Goal: Task Accomplishment & Management: Manage account settings

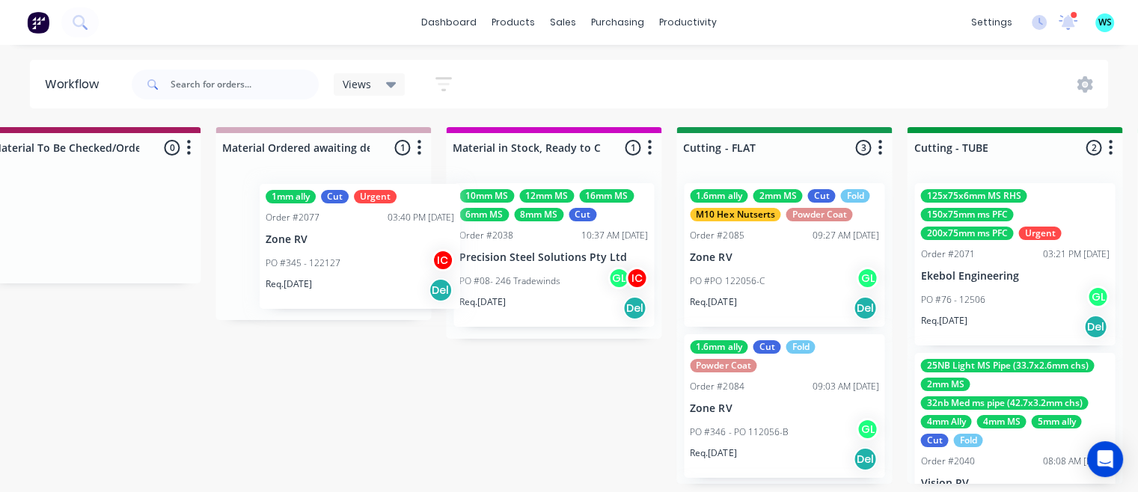
scroll to position [1, 2120]
click at [331, 258] on div "1mm ally Cut Urgent Order #2077 03:40 PM [DATE] Zone RV PO #345 - 122127 IC Req…" at bounding box center [322, 245] width 215 height 149
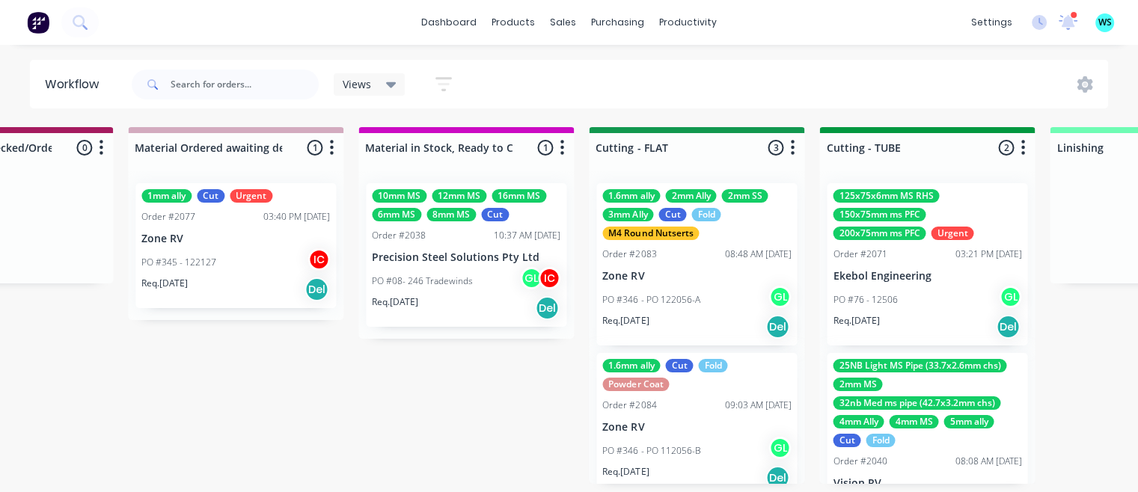
scroll to position [1, 2194]
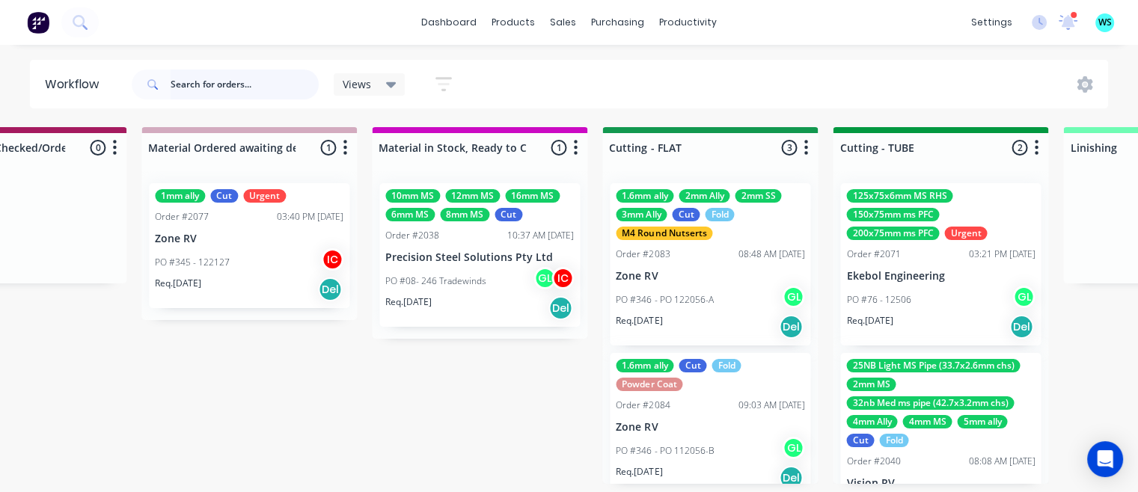
click at [275, 83] on input "text" at bounding box center [245, 85] width 148 height 30
type input "z"
type input "smoke"
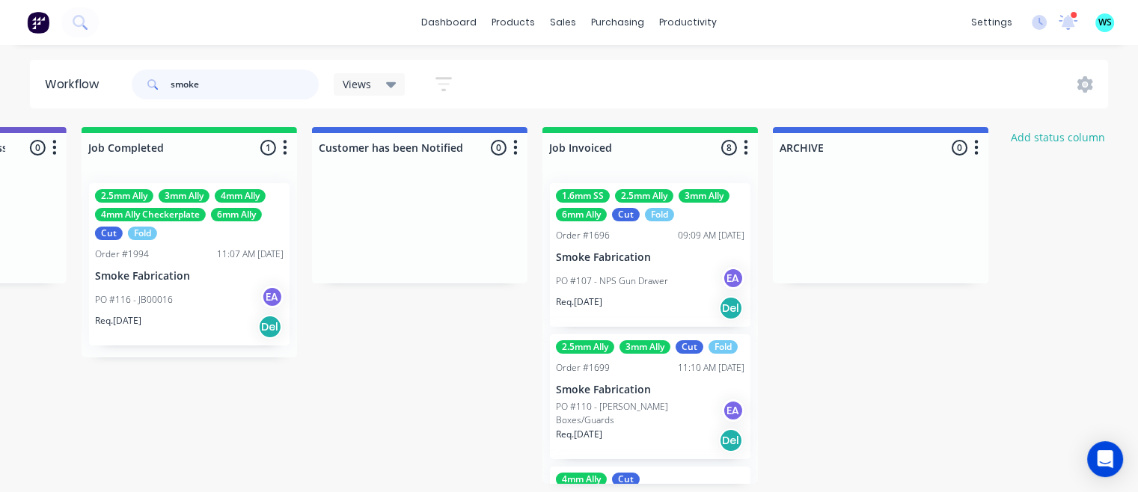
scroll to position [0, 4781]
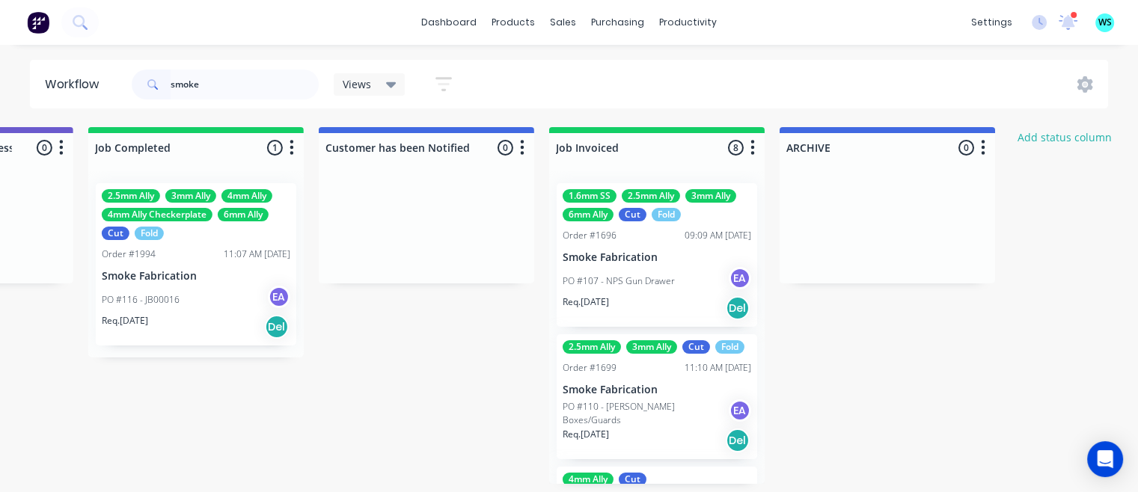
click at [230, 286] on div "PO #116 - JB00016 EA" at bounding box center [196, 300] width 188 height 28
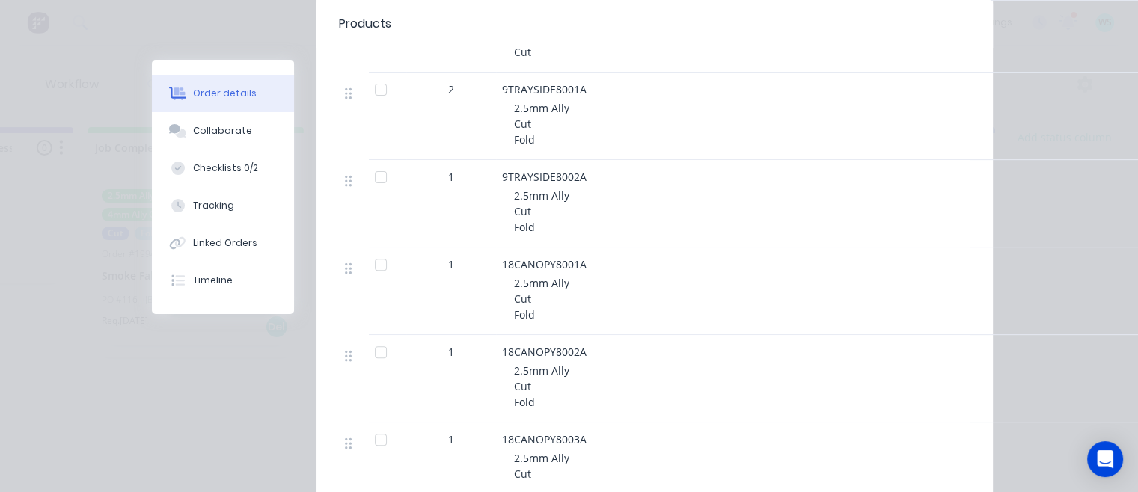
scroll to position [449, 0]
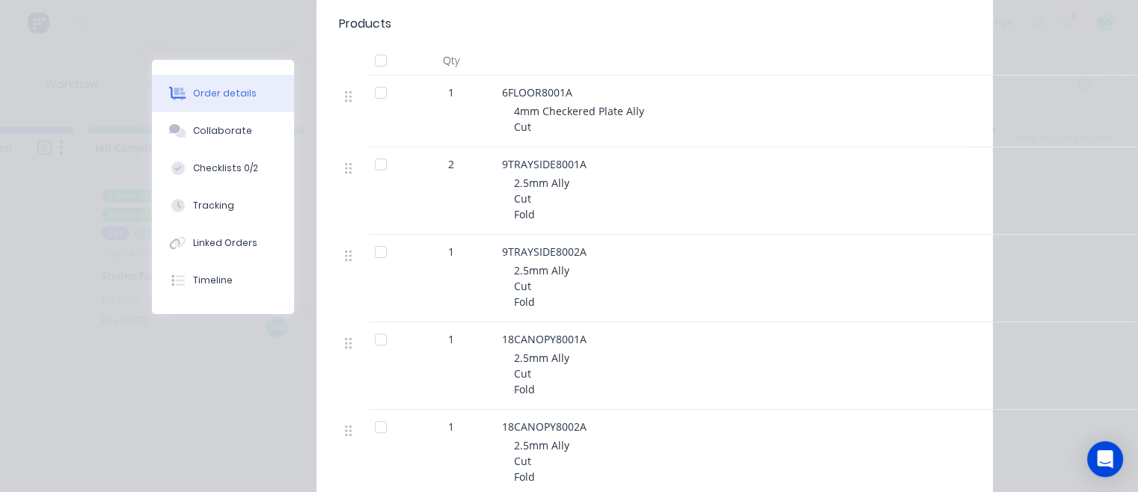
click at [516, 99] on span "6FLOOR8001A" at bounding box center [537, 92] width 70 height 14
click at [231, 130] on div "Collaborate" at bounding box center [222, 130] width 59 height 13
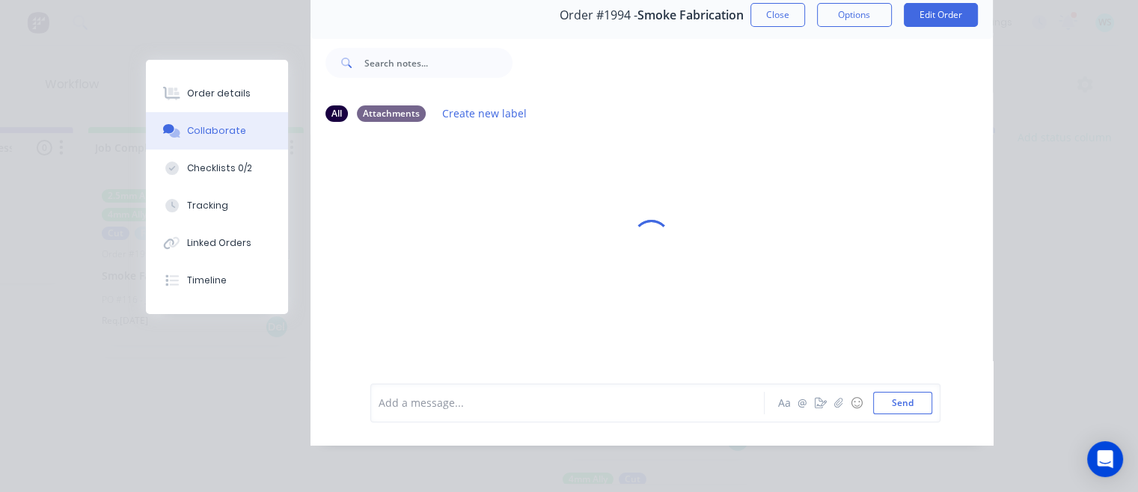
scroll to position [0, 0]
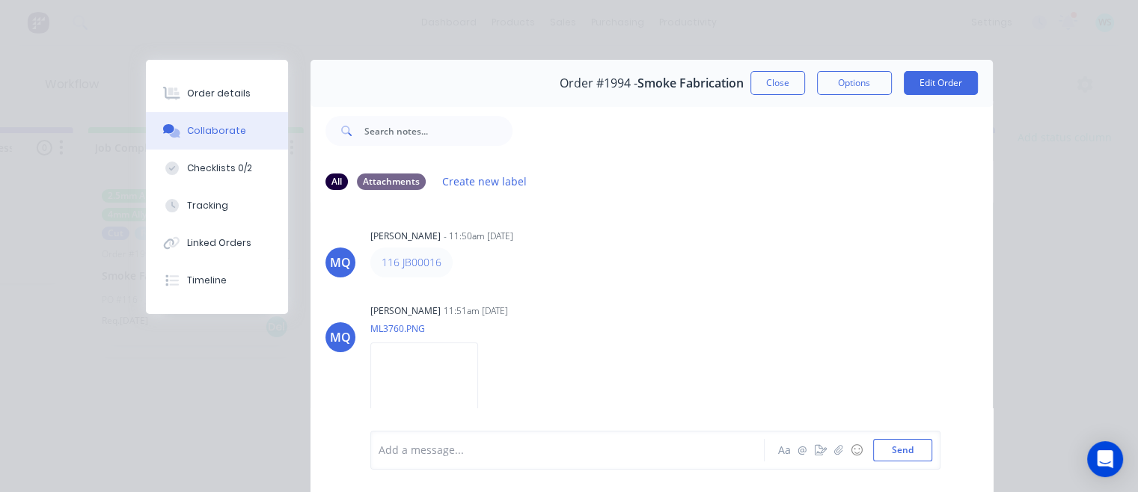
click at [763, 85] on button "Close" at bounding box center [777, 83] width 55 height 24
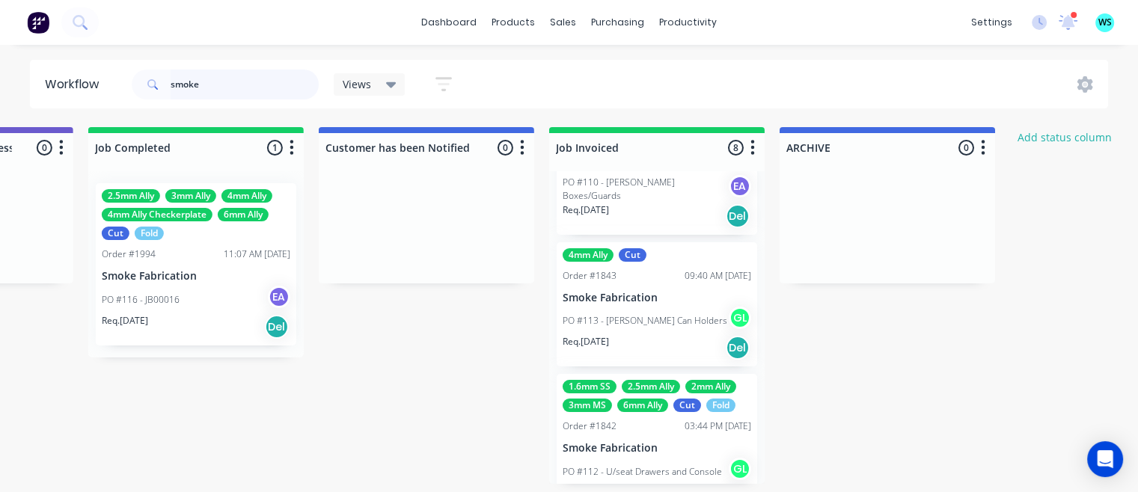
scroll to position [299, 0]
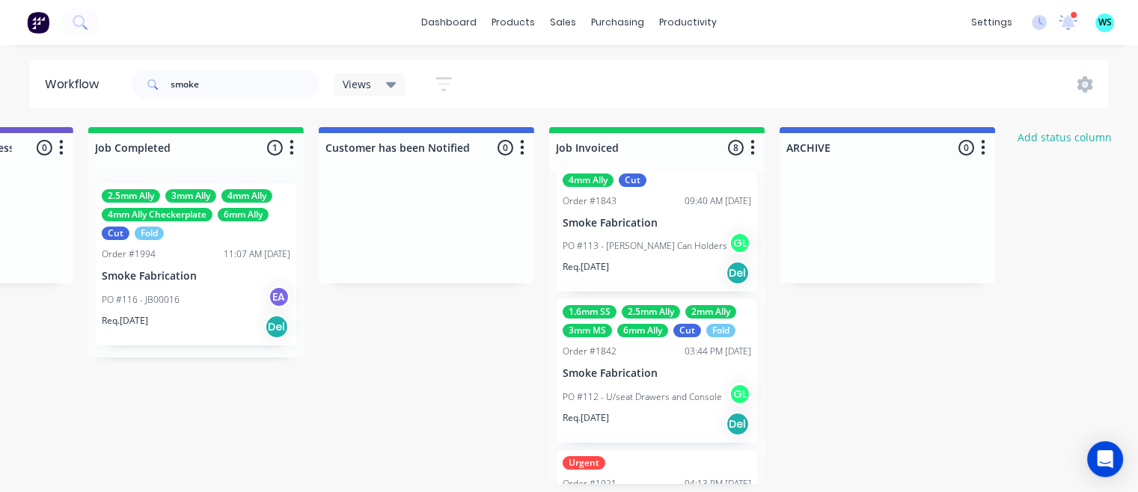
click at [661, 402] on div "PO #112 - U/seat Drawers and Console GL" at bounding box center [656, 397] width 188 height 28
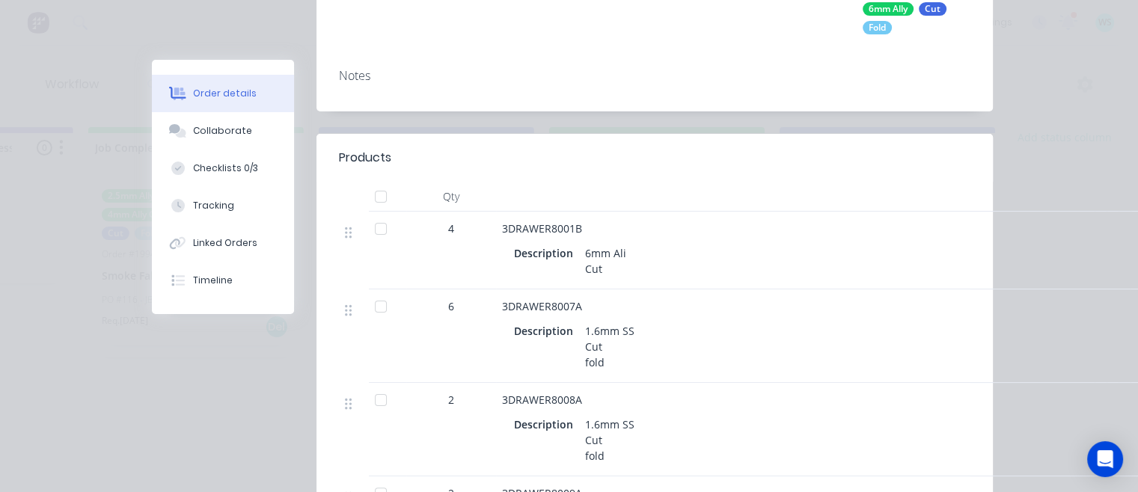
scroll to position [449, 0]
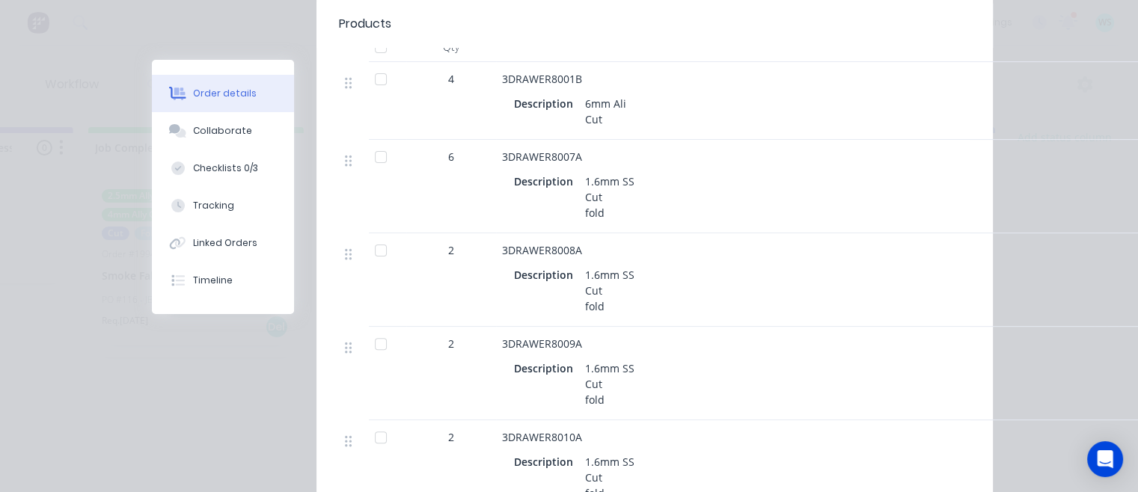
click at [233, 159] on button "Checklists 0/3" at bounding box center [223, 168] width 142 height 37
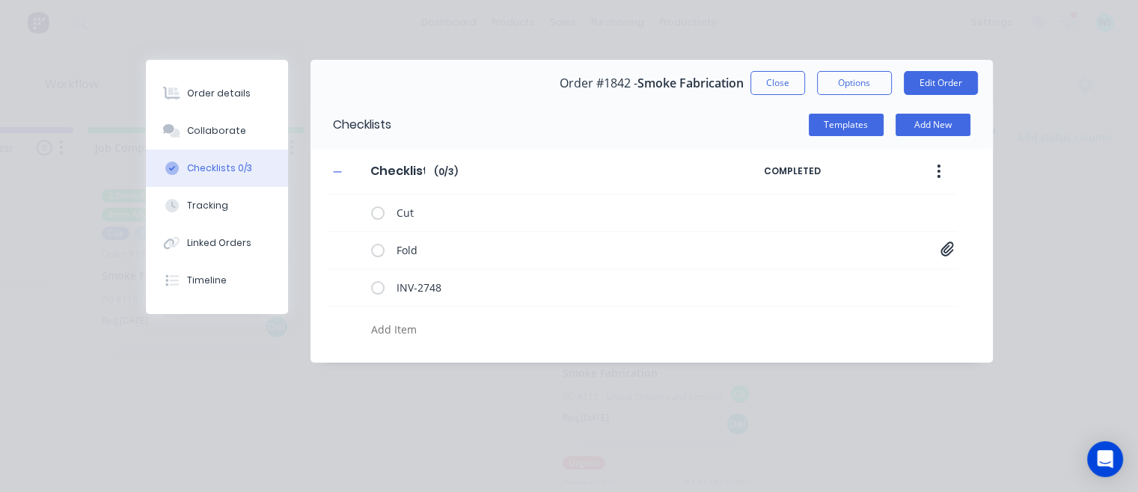
scroll to position [0, 0]
click at [951, 242] on icon at bounding box center [946, 249] width 13 height 14
drag, startPoint x: 831, startPoint y: 282, endPoint x: 831, endPoint y: 290, distance: 8.2
click at [245, 126] on button "Collaborate" at bounding box center [217, 130] width 142 height 37
type textarea "x"
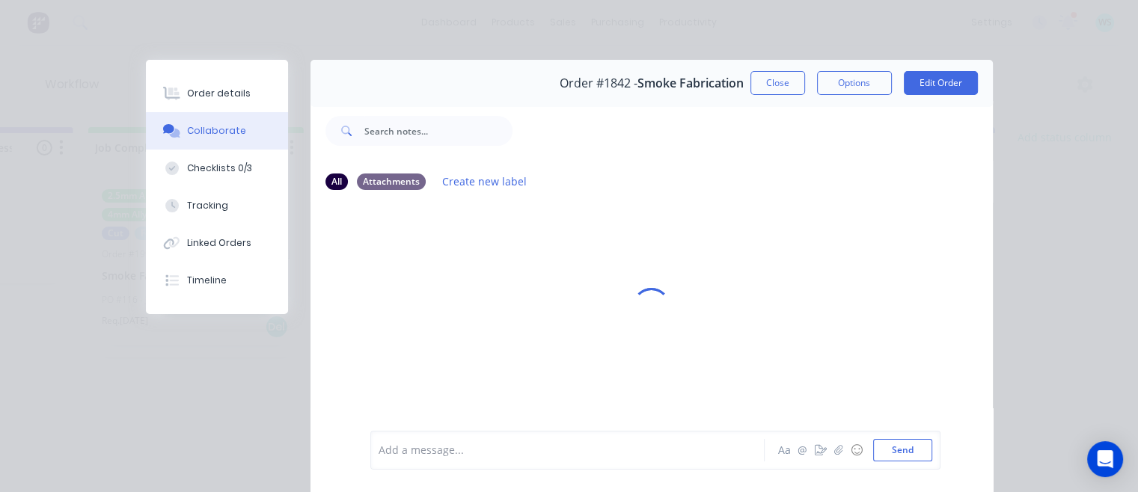
scroll to position [0, 4781]
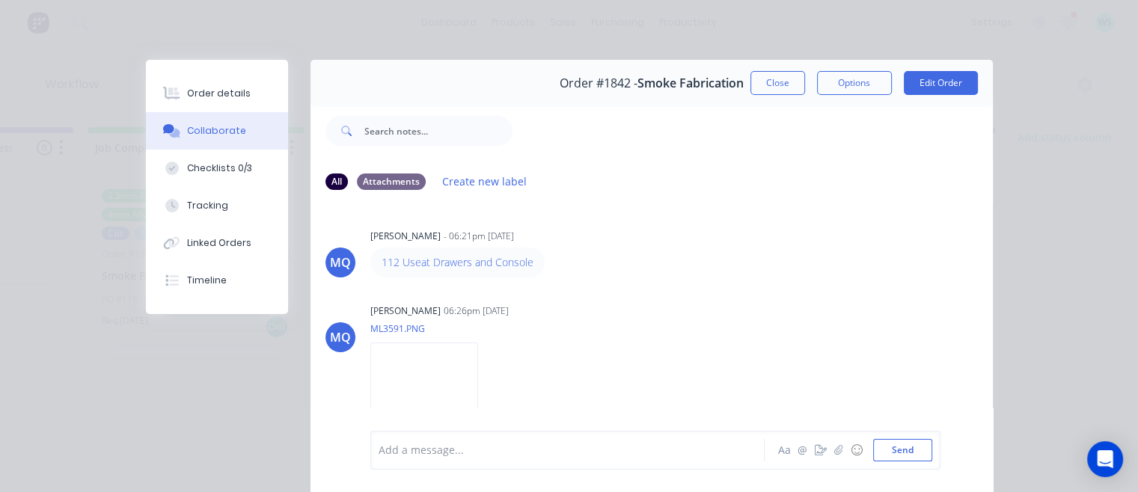
drag, startPoint x: 785, startPoint y: 86, endPoint x: 728, endPoint y: 210, distance: 136.2
click at [785, 85] on button "Close" at bounding box center [777, 83] width 55 height 24
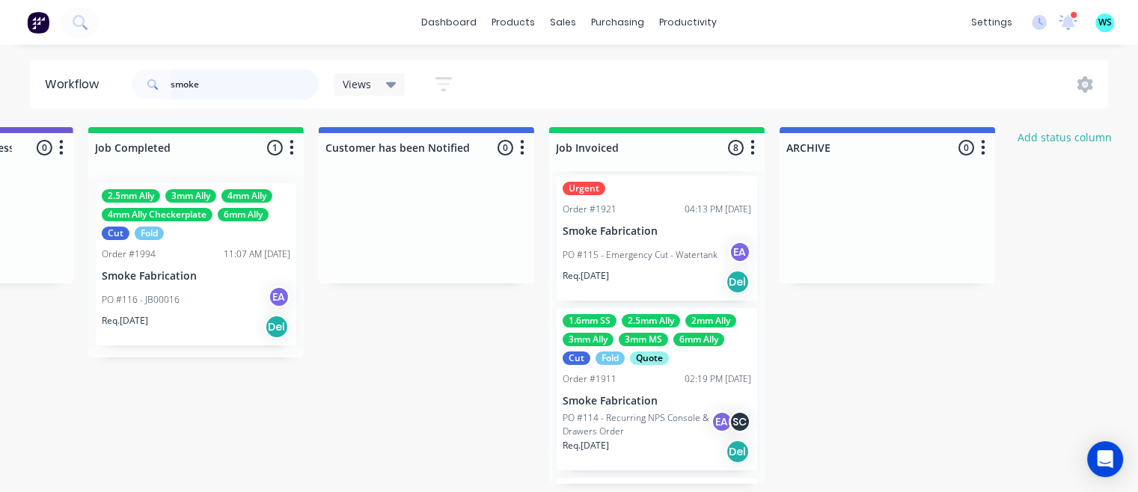
scroll to position [748, 0]
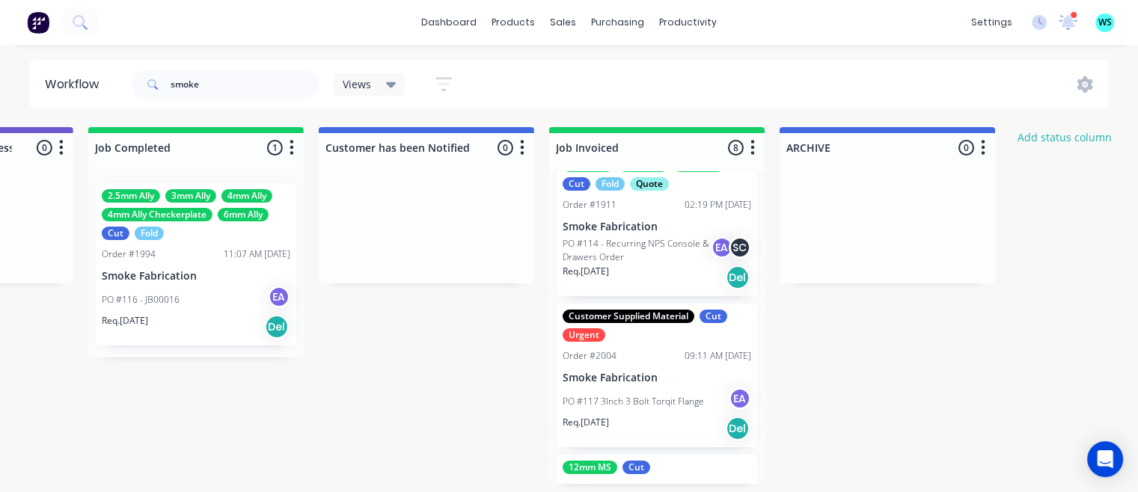
click at [646, 290] on div "Req. 15/07/25 Del" at bounding box center [656, 277] width 188 height 25
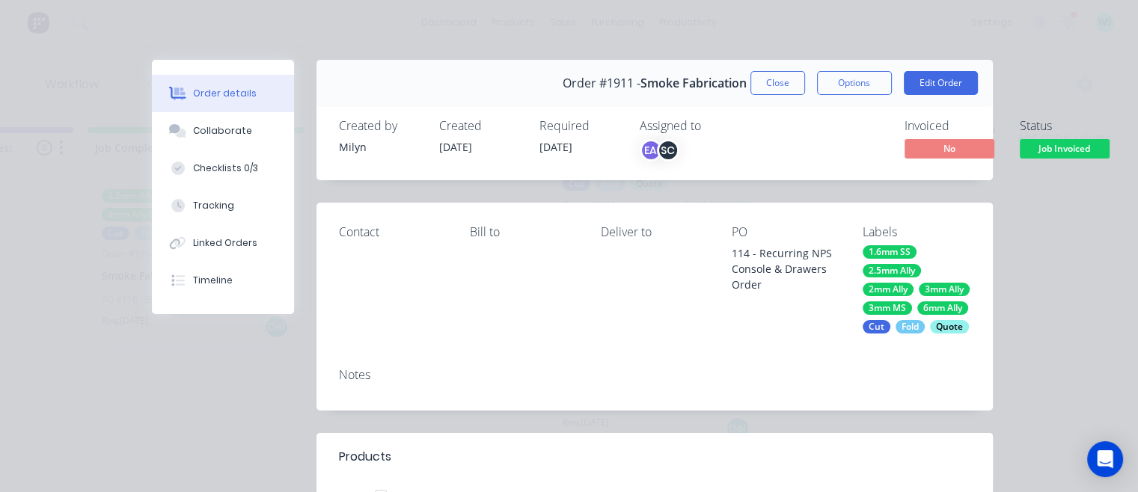
click at [171, 141] on button "Collaborate" at bounding box center [223, 130] width 142 height 37
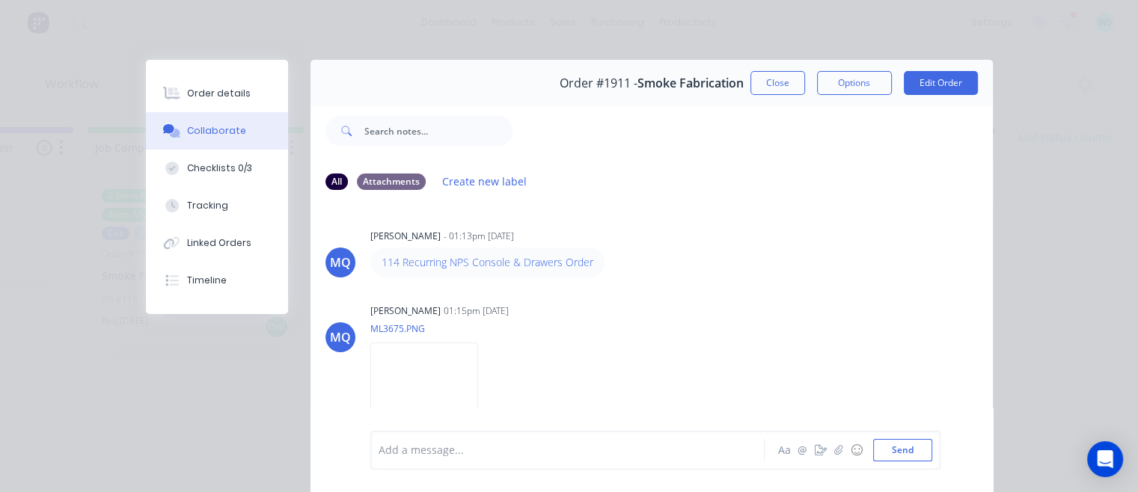
drag, startPoint x: 781, startPoint y: 82, endPoint x: 687, endPoint y: 351, distance: 285.0
click at [781, 82] on button "Close" at bounding box center [777, 83] width 55 height 24
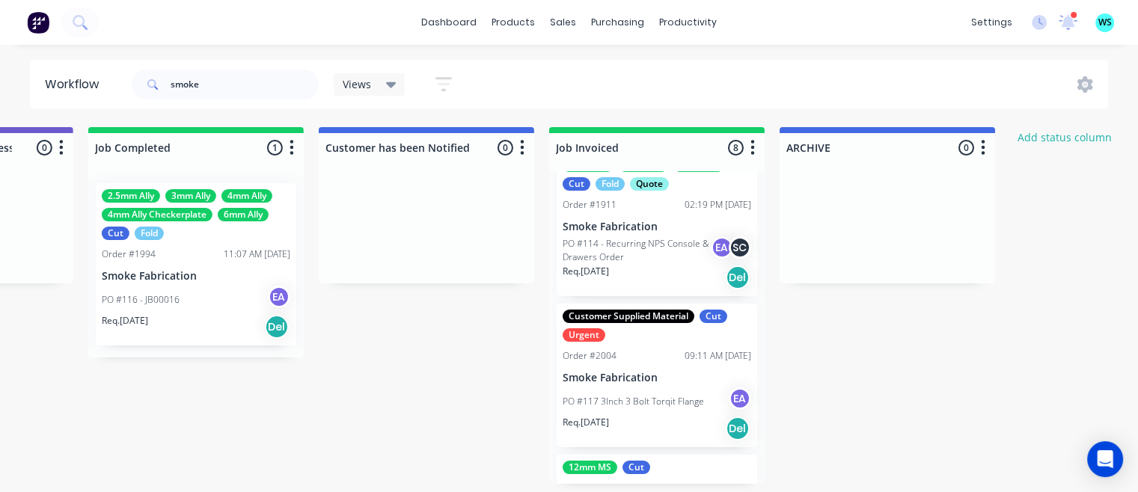
click at [601, 264] on p "PO #114 - Recurring NPS Console & Drawers Order" at bounding box center [636, 250] width 148 height 27
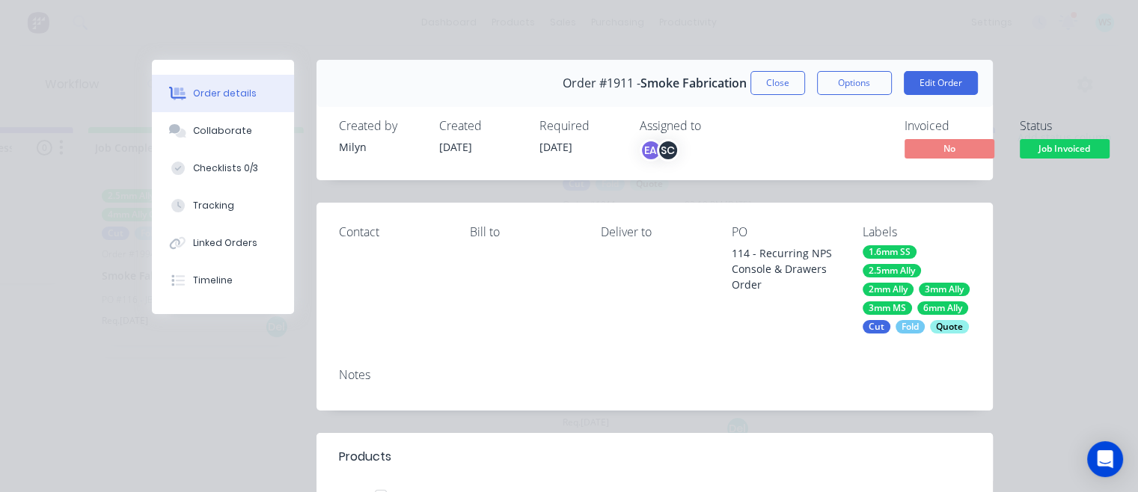
drag, startPoint x: 795, startPoint y: 80, endPoint x: 479, endPoint y: 423, distance: 466.8
click at [795, 79] on button "Close" at bounding box center [777, 83] width 55 height 24
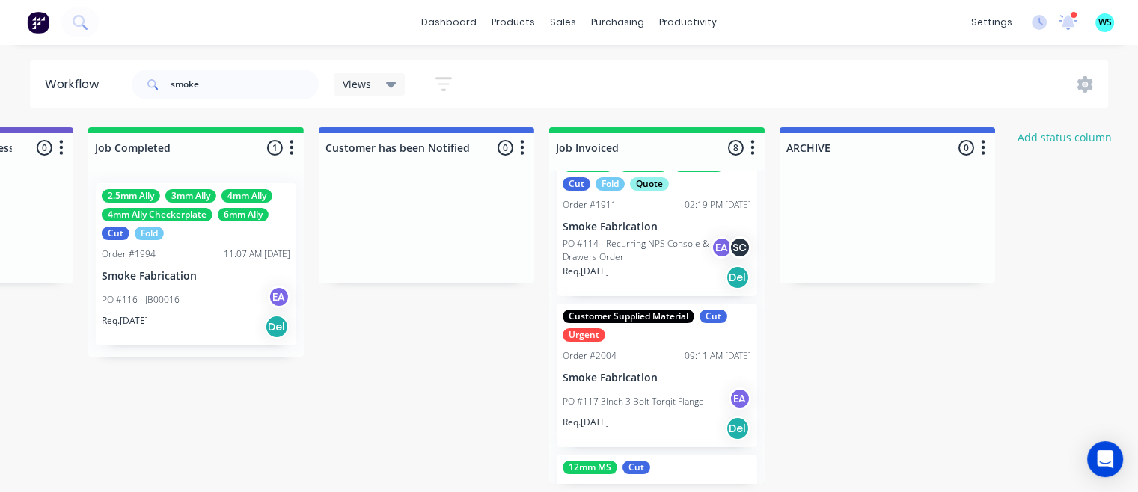
click at [643, 264] on p "PO #114 - Recurring NPS Console & Drawers Order" at bounding box center [636, 250] width 148 height 27
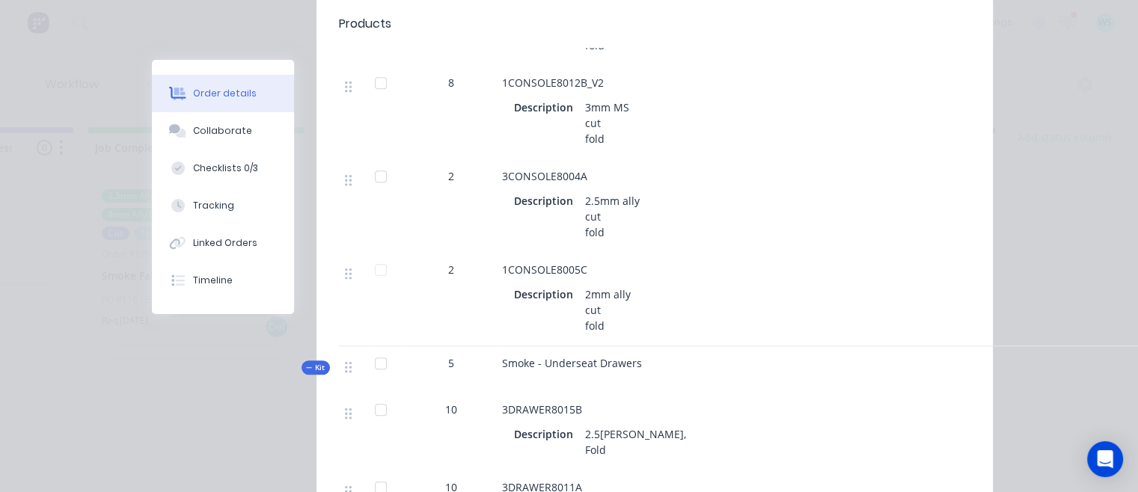
scroll to position [898, 0]
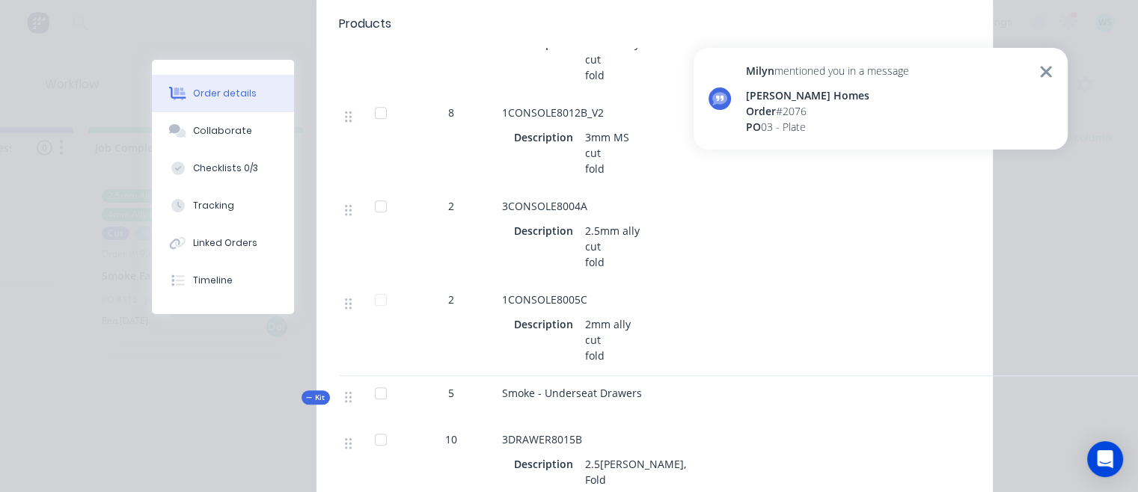
click at [918, 123] on div "Milyn mentioned you in a message Joey Thomsen Homes Order # 2076 PO 03 - Plate" at bounding box center [880, 99] width 374 height 102
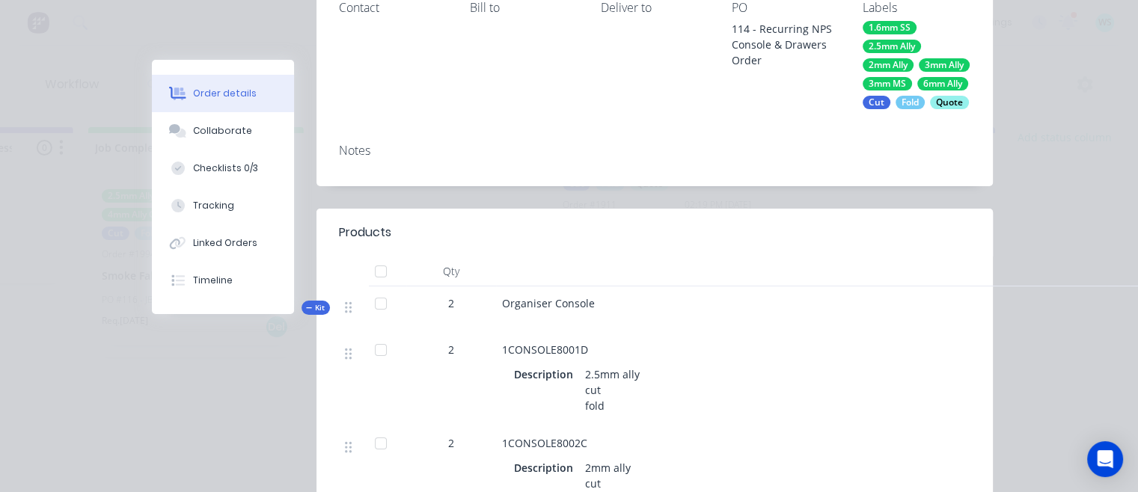
scroll to position [0, 0]
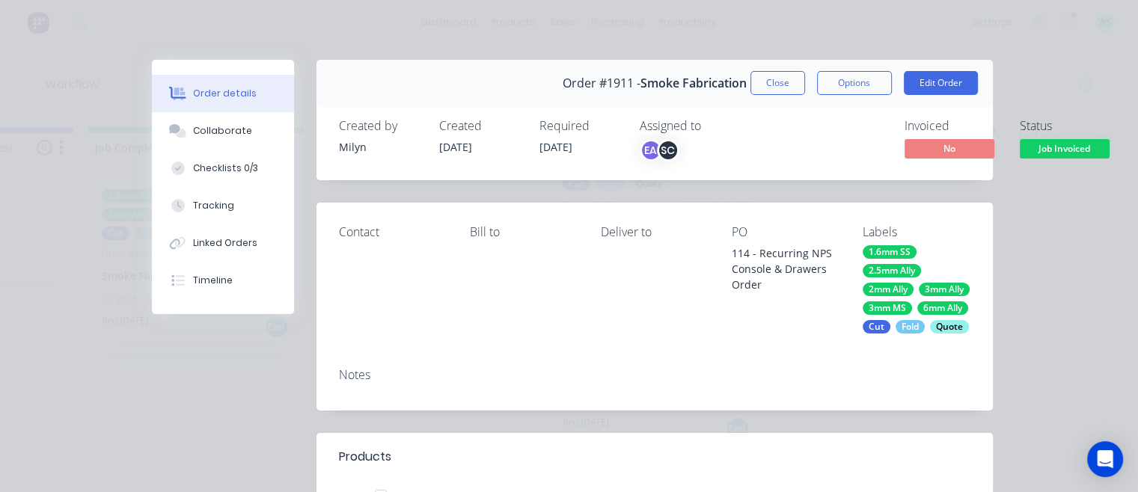
click at [782, 83] on button "Close" at bounding box center [777, 83] width 55 height 24
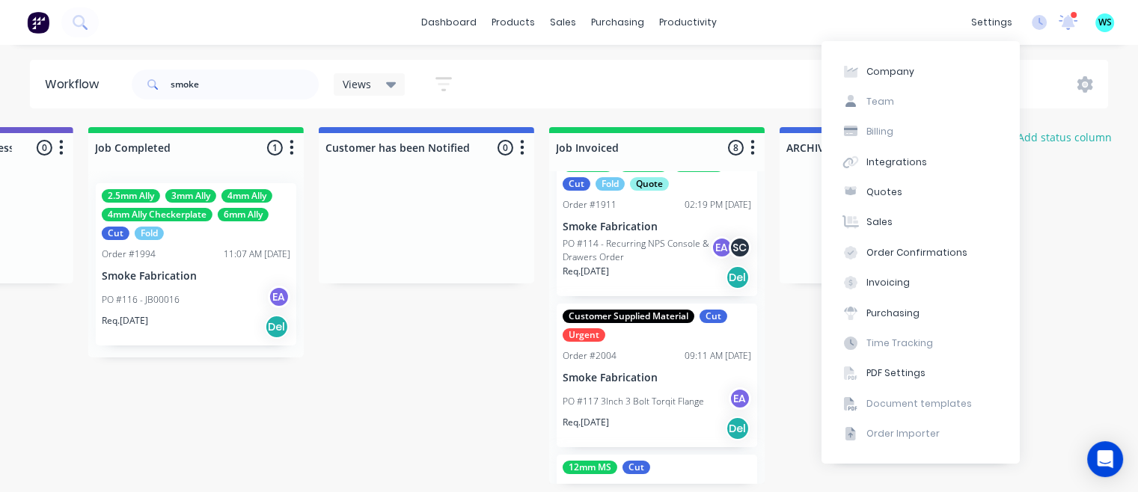
click at [1065, 14] on icon at bounding box center [1067, 22] width 19 height 16
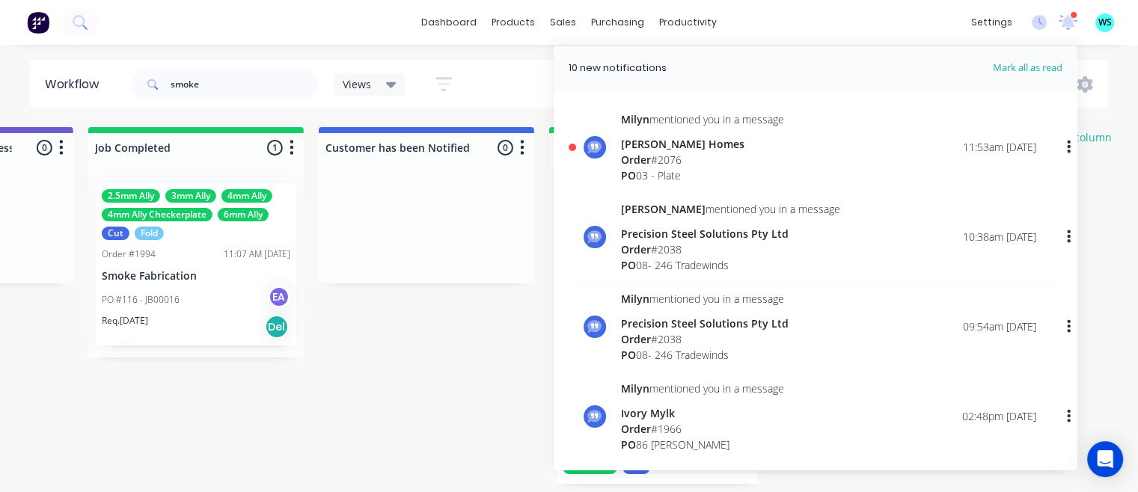
click at [744, 159] on div "Order # 2076" at bounding box center [702, 160] width 163 height 16
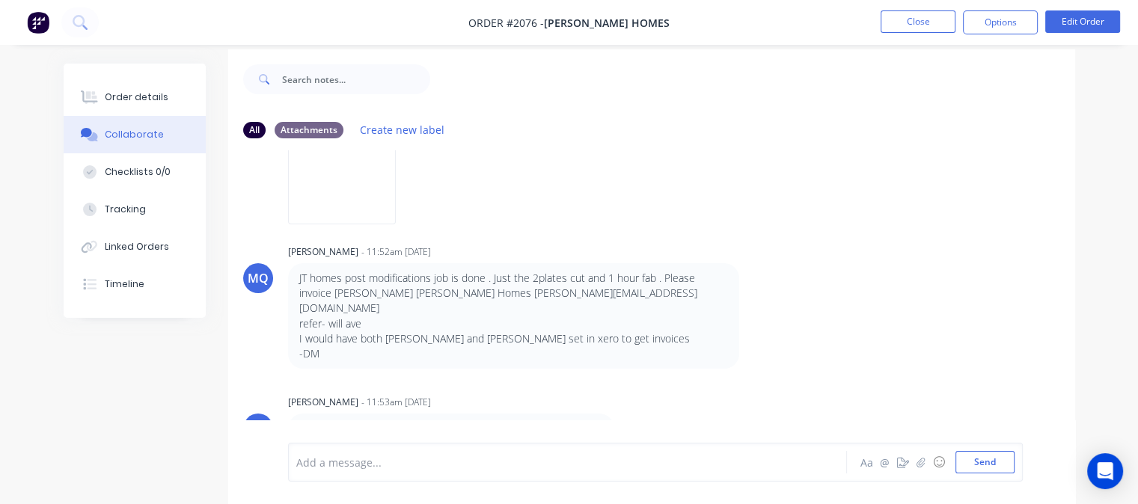
scroll to position [22, 0]
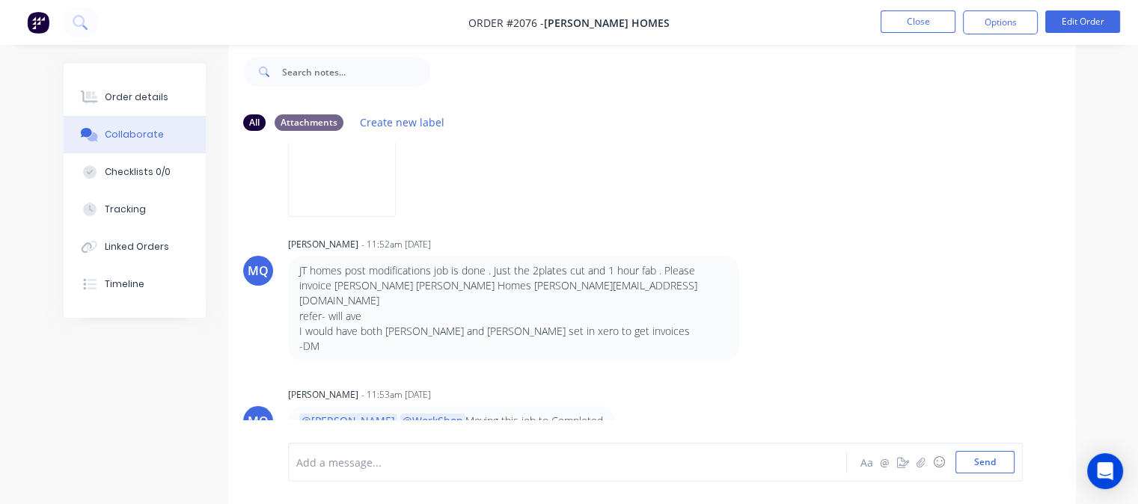
click at [925, 26] on button "Close" at bounding box center [917, 21] width 75 height 22
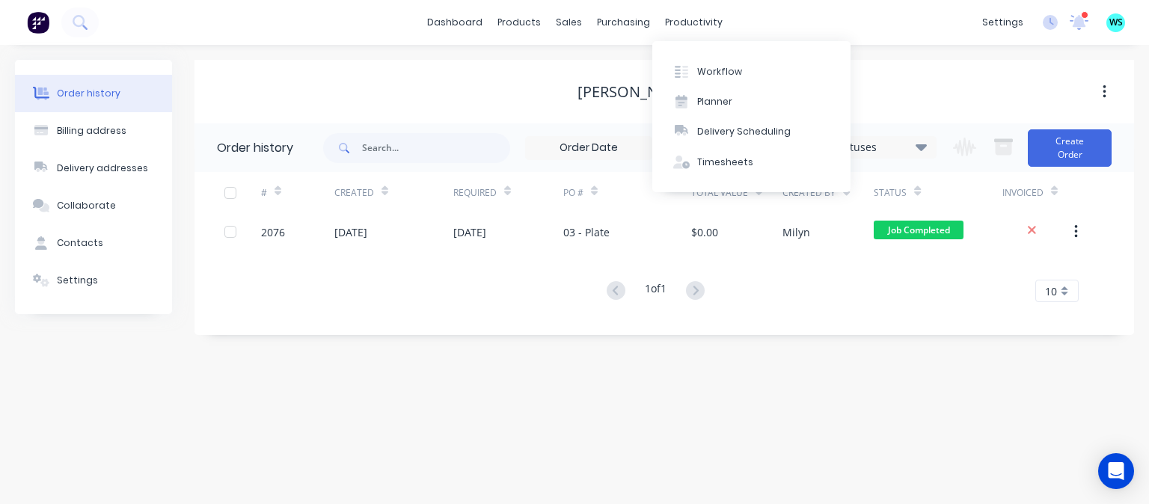
click at [687, 68] on icon at bounding box center [681, 71] width 13 height 13
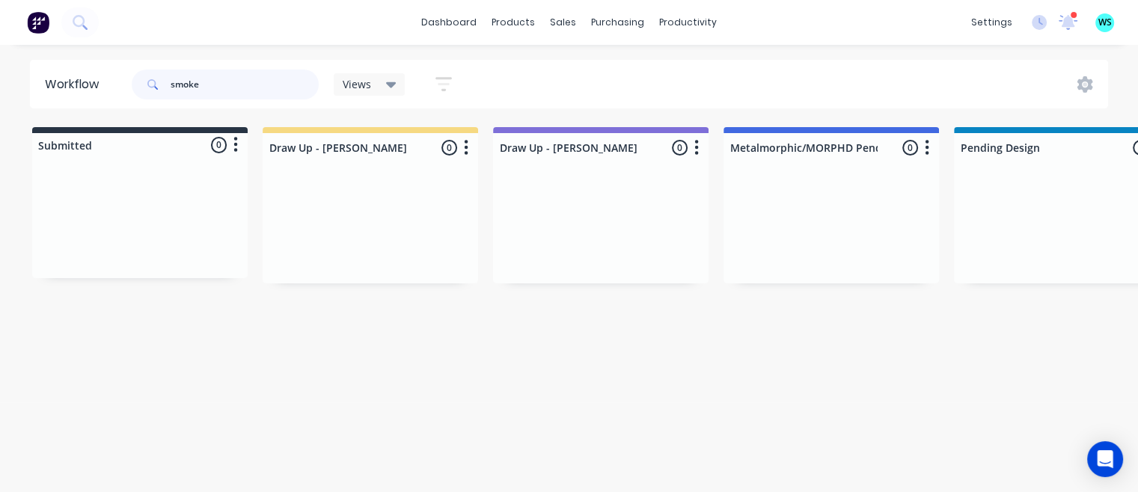
click at [227, 80] on input "smoke" at bounding box center [245, 85] width 148 height 30
type input "12489"
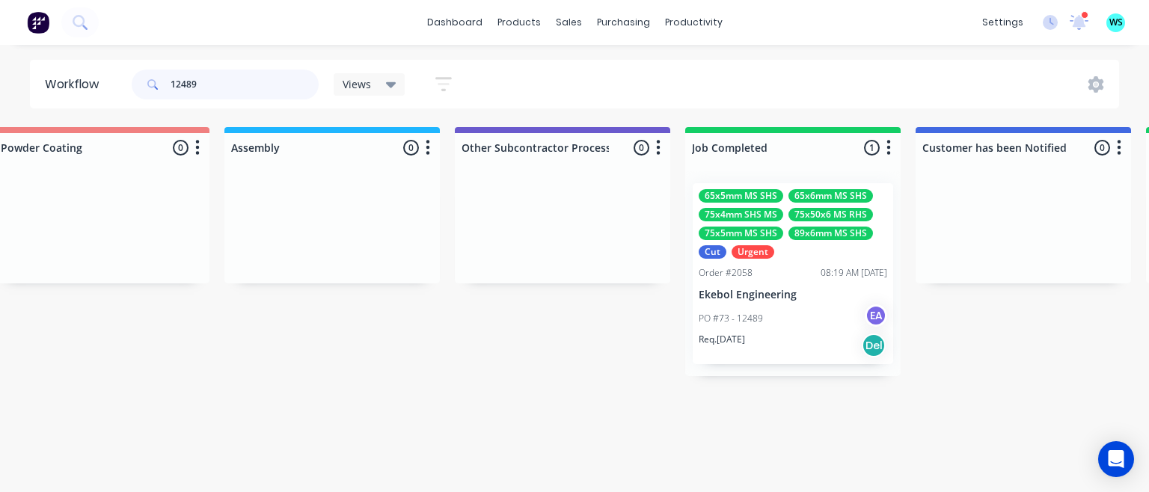
scroll to position [0, 4191]
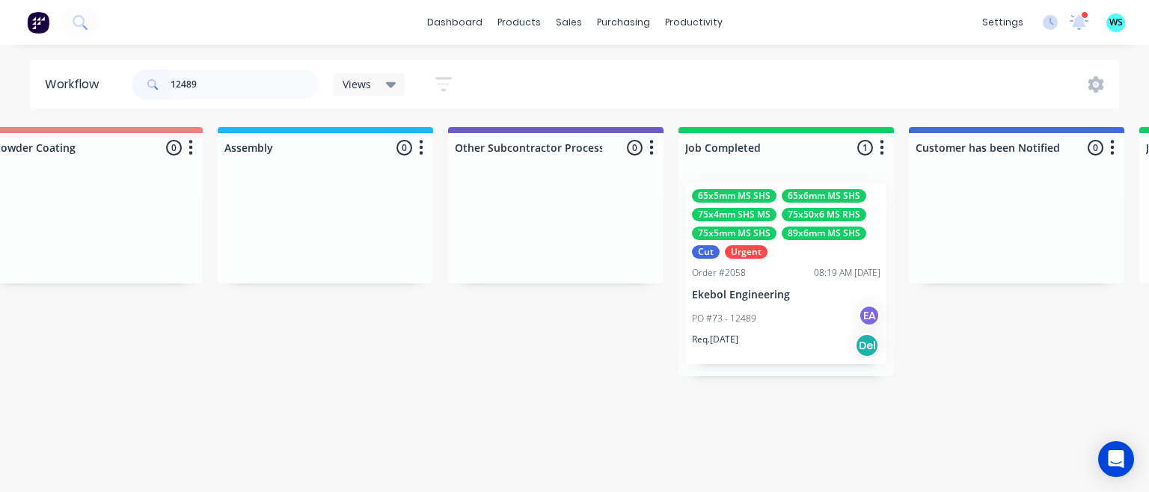
click at [771, 282] on div "65x5mm MS SHS 65x6mm MS SHS 75x4mm SHS MS 75x50x6 MS RHS 75x5mm MS SHS 89x6mm M…" at bounding box center [786, 273] width 200 height 181
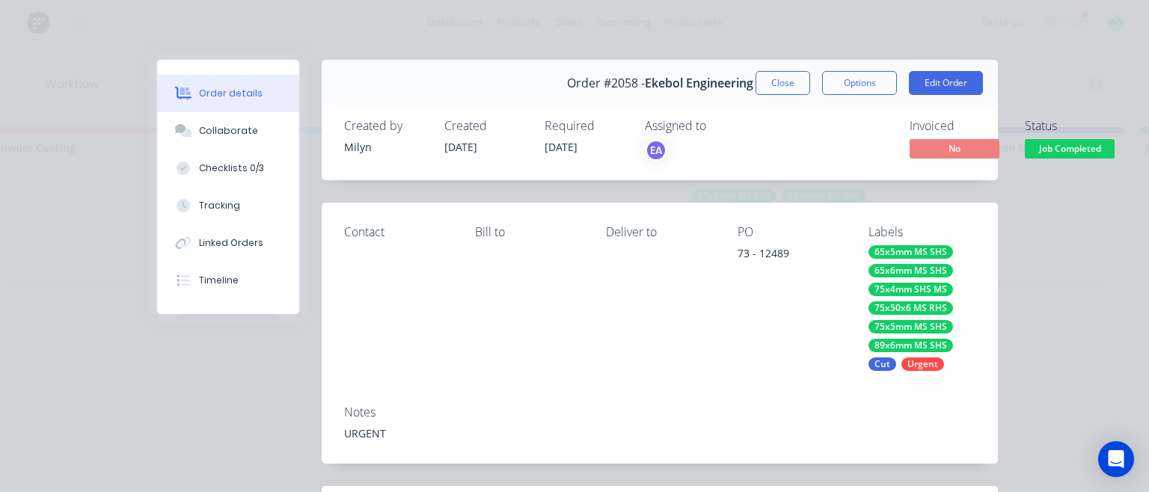
click at [254, 168] on div "Checklists 0/3" at bounding box center [231, 168] width 65 height 13
type textarea "x"
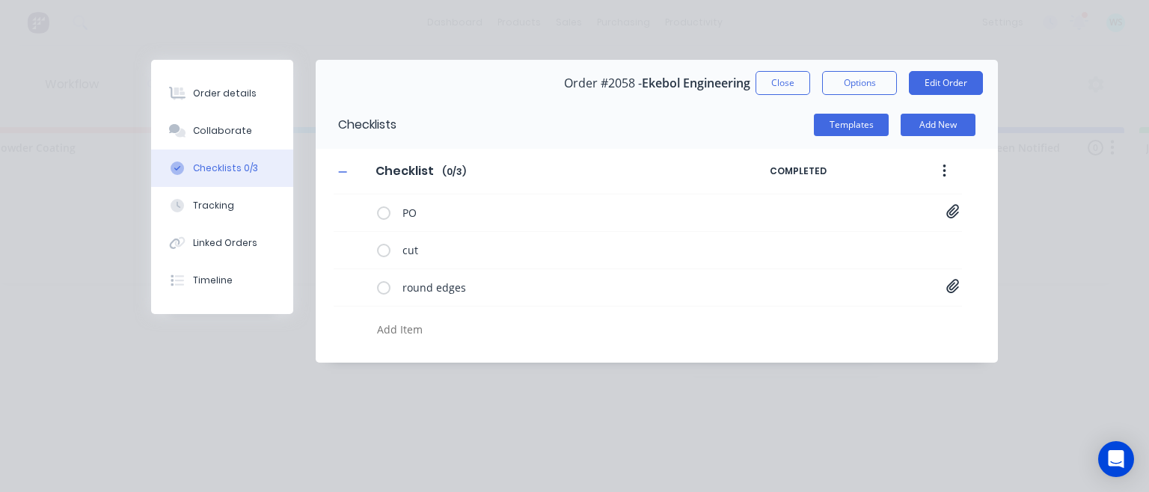
click at [224, 137] on div "Collaborate" at bounding box center [222, 130] width 59 height 13
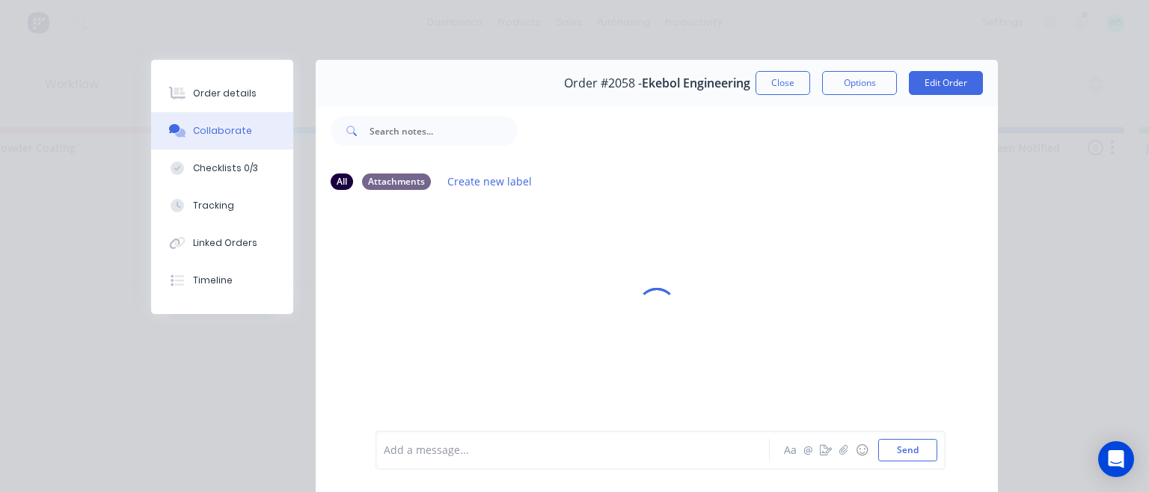
click at [201, 99] on div "Order details" at bounding box center [225, 93] width 64 height 13
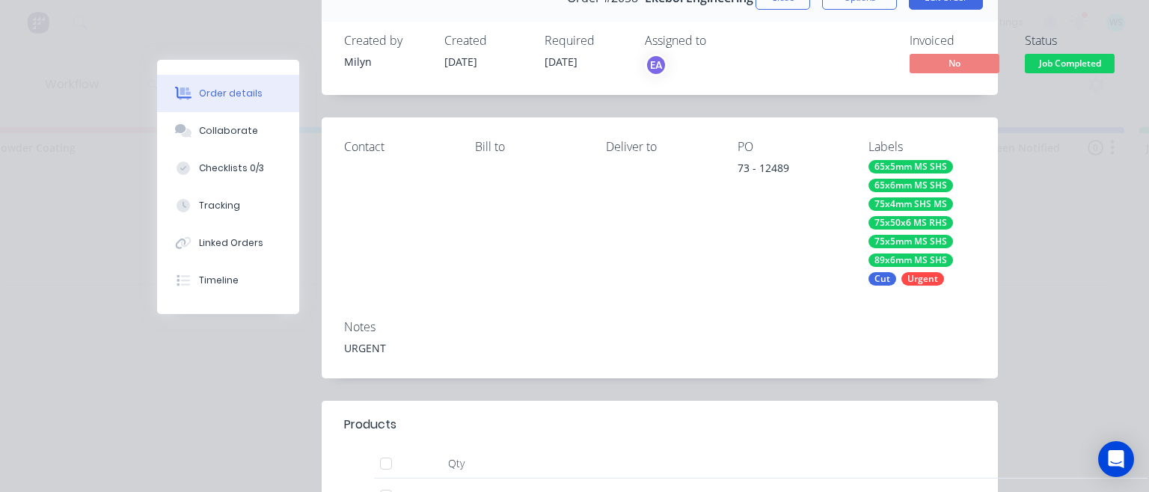
scroll to position [449, 0]
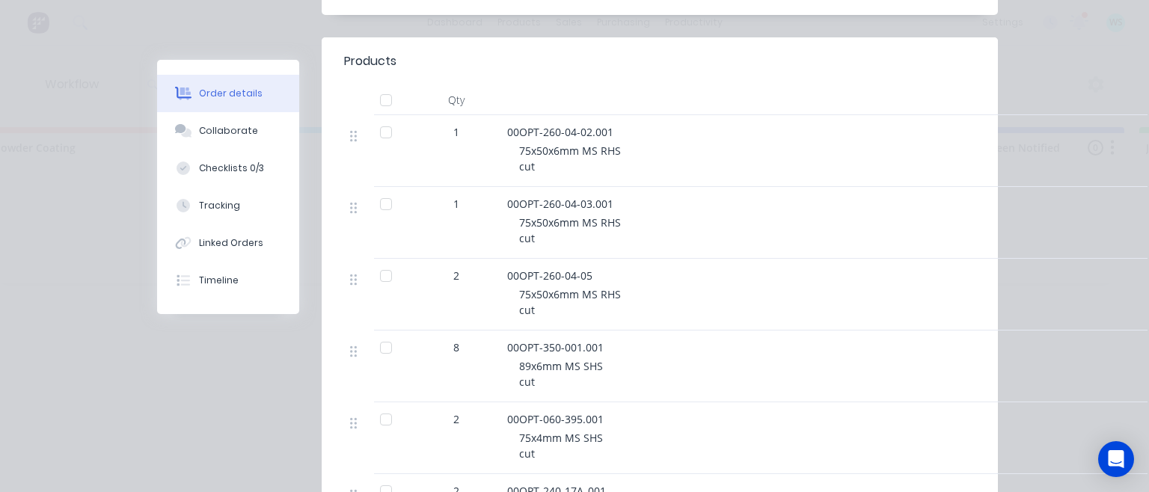
click at [209, 127] on div "Collaborate" at bounding box center [228, 130] width 59 height 13
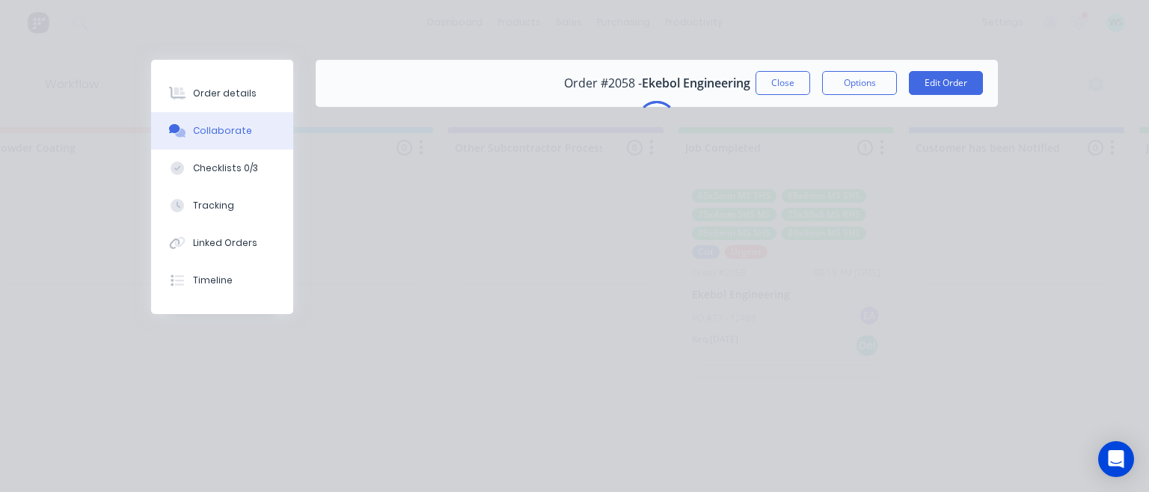
scroll to position [0, 0]
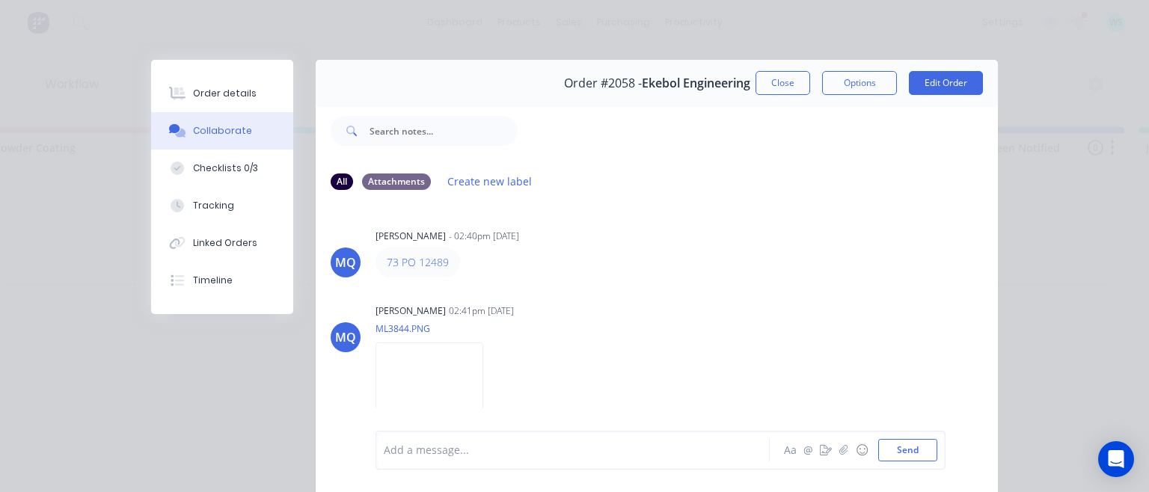
click at [783, 78] on button "Close" at bounding box center [782, 83] width 55 height 24
